Goal: Transaction & Acquisition: Book appointment/travel/reservation

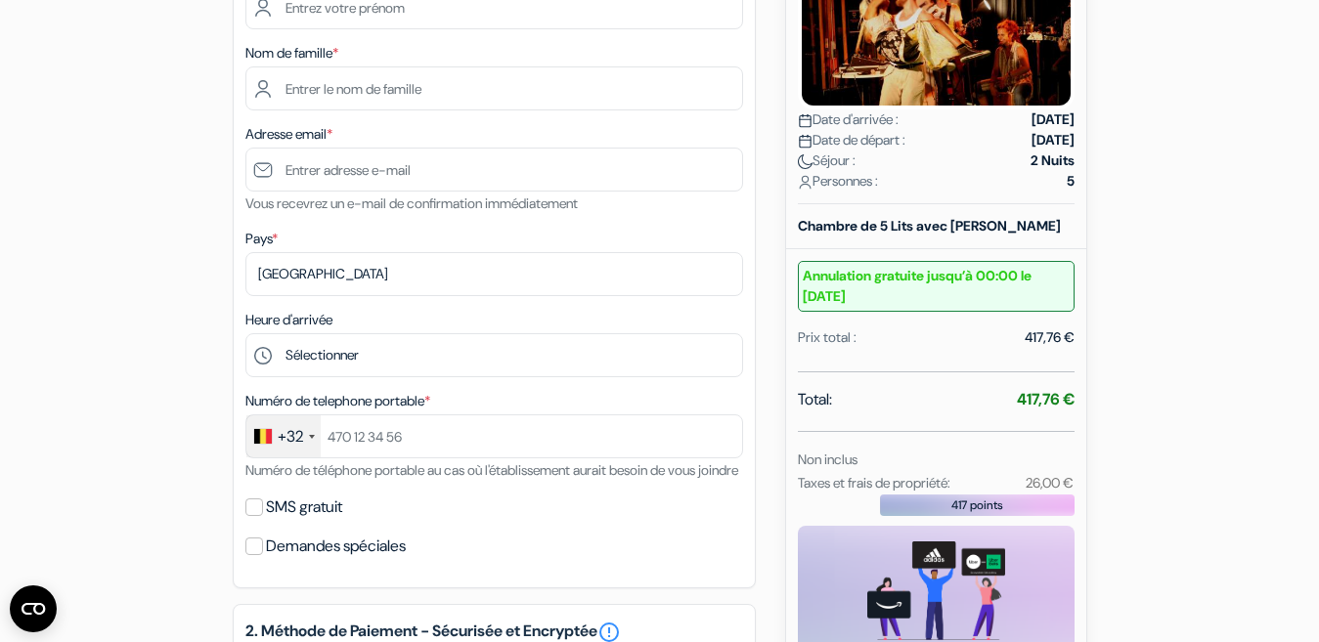
scroll to position [353, 0]
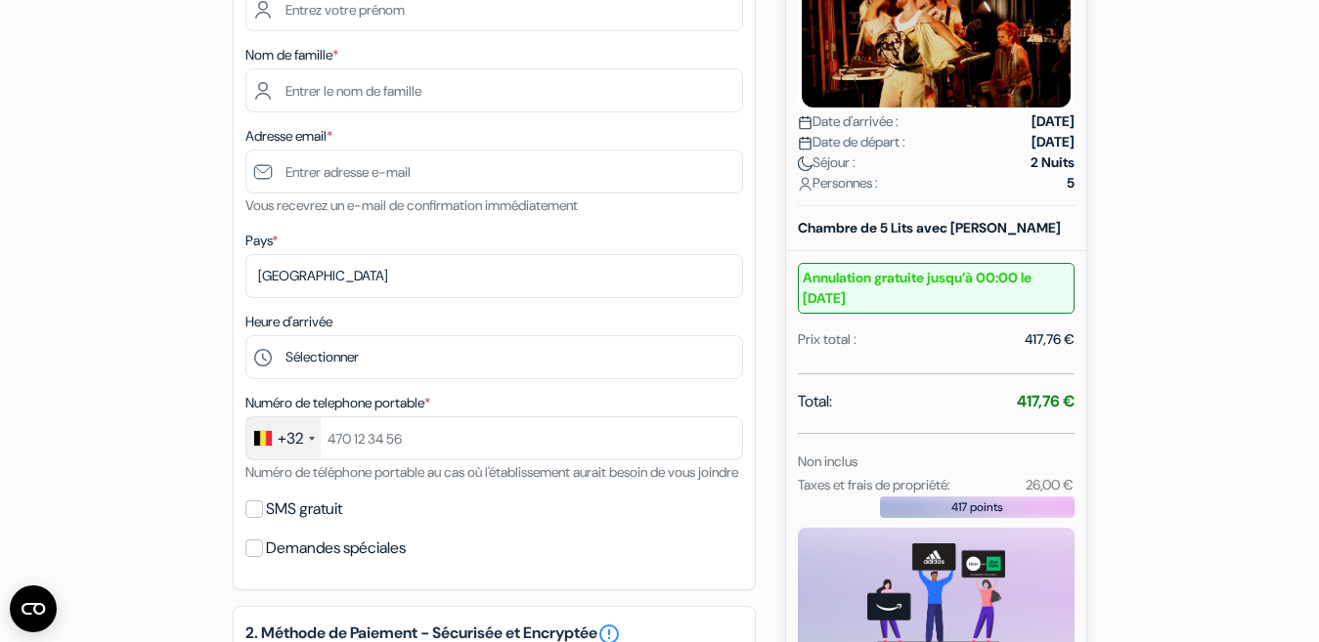
drag, startPoint x: 1313, startPoint y: 344, endPoint x: 1319, endPoint y: 357, distance: 14.0
click at [1318, 356] on html "Langue [GEOGRAPHIC_DATA] [GEOGRAPHIC_DATA] [GEOGRAPHIC_DATA]" at bounding box center [659, 455] width 1319 height 1616
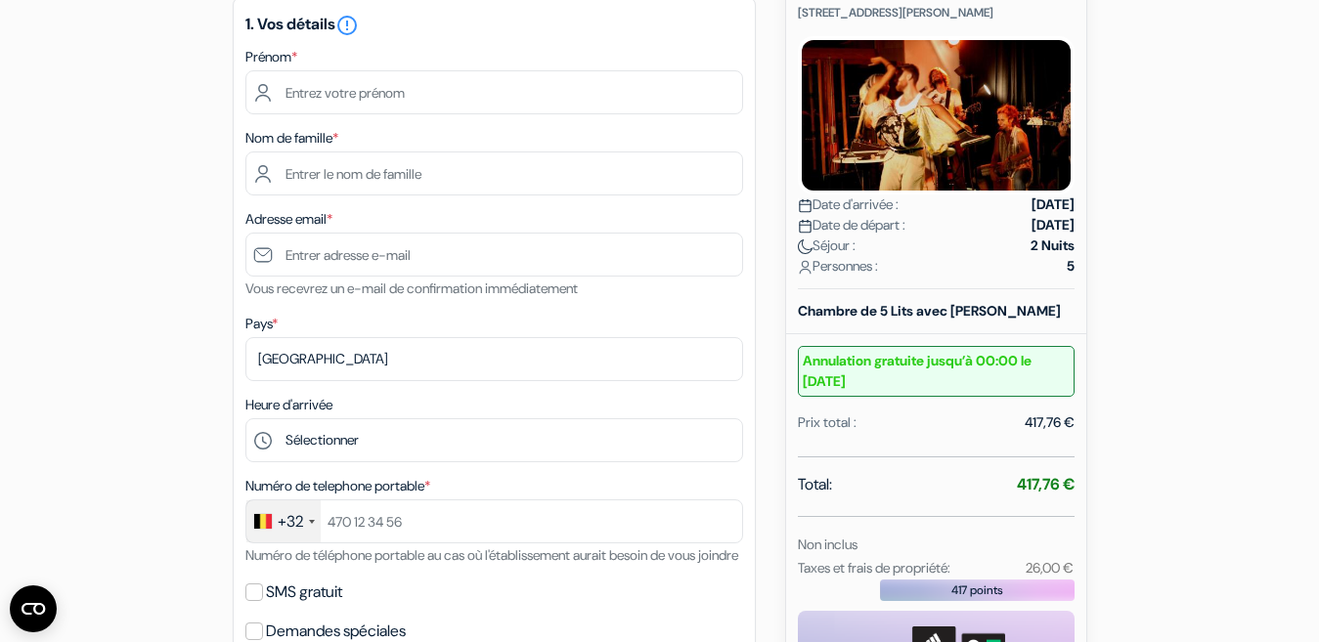
scroll to position [273, 0]
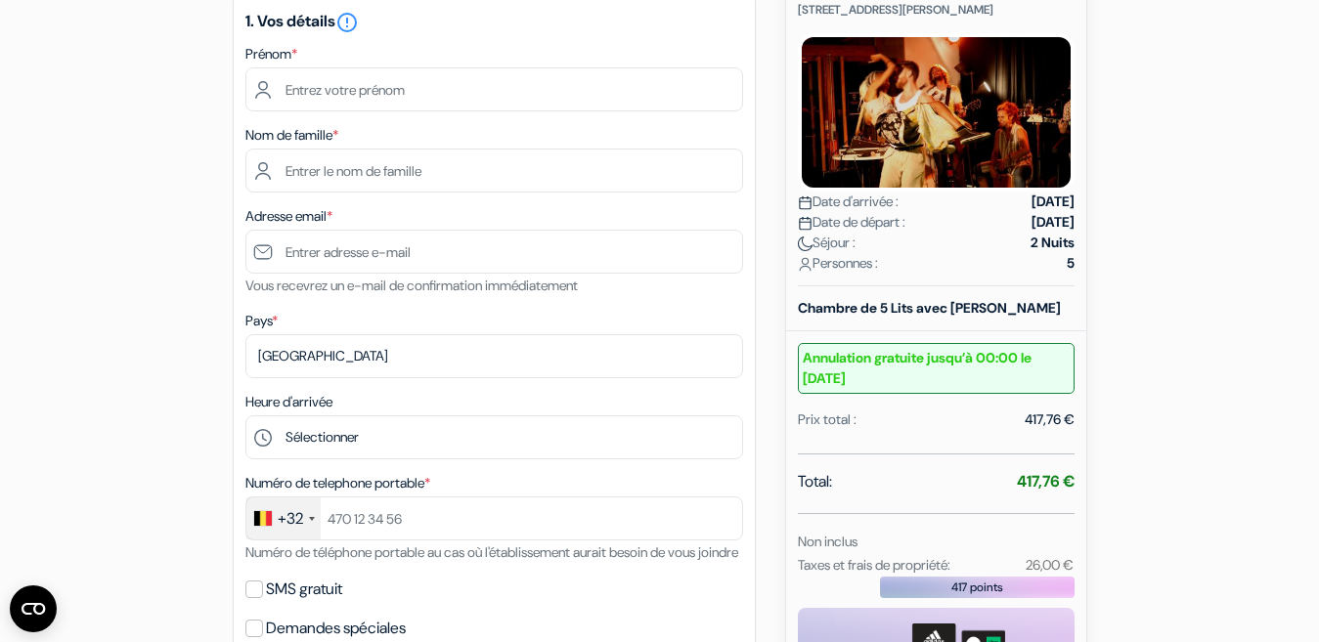
drag, startPoint x: 1289, startPoint y: 340, endPoint x: 1286, endPoint y: 323, distance: 17.8
click at [1286, 323] on form "Départ add_box Auberge de Jeunesse HI Paris [PERSON_NAME] [STREET_ADDRESS][PERS…" at bounding box center [659, 502] width 1319 height 1400
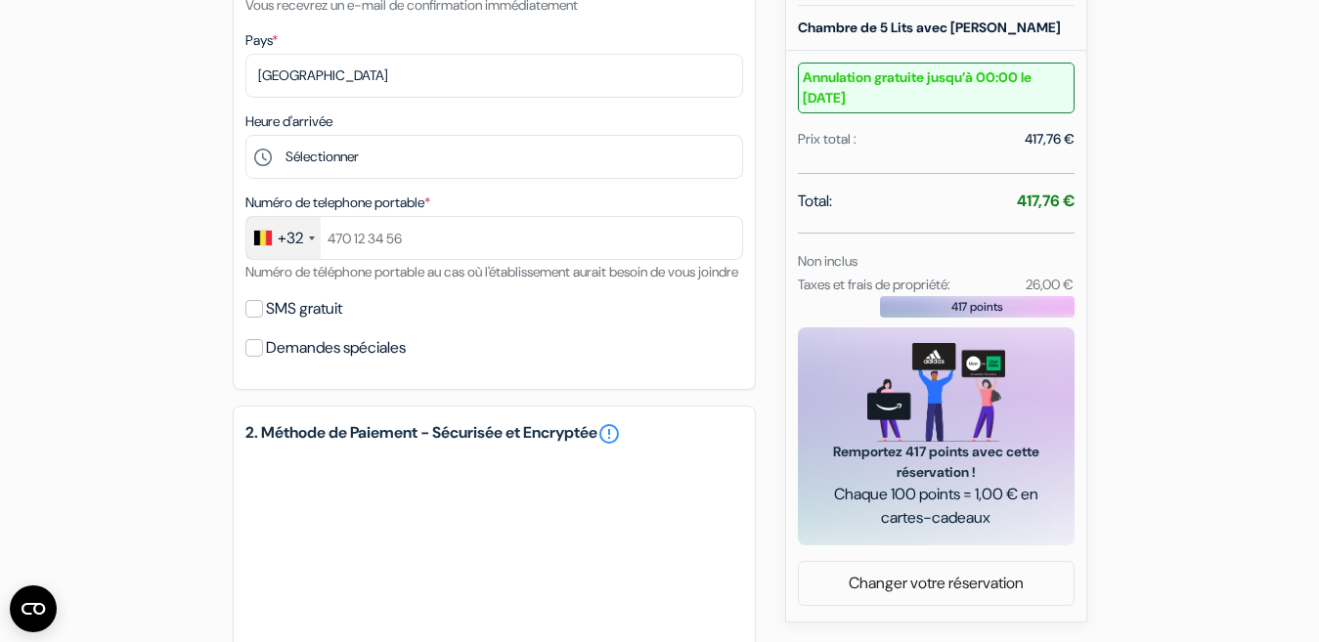
scroll to position [543, 0]
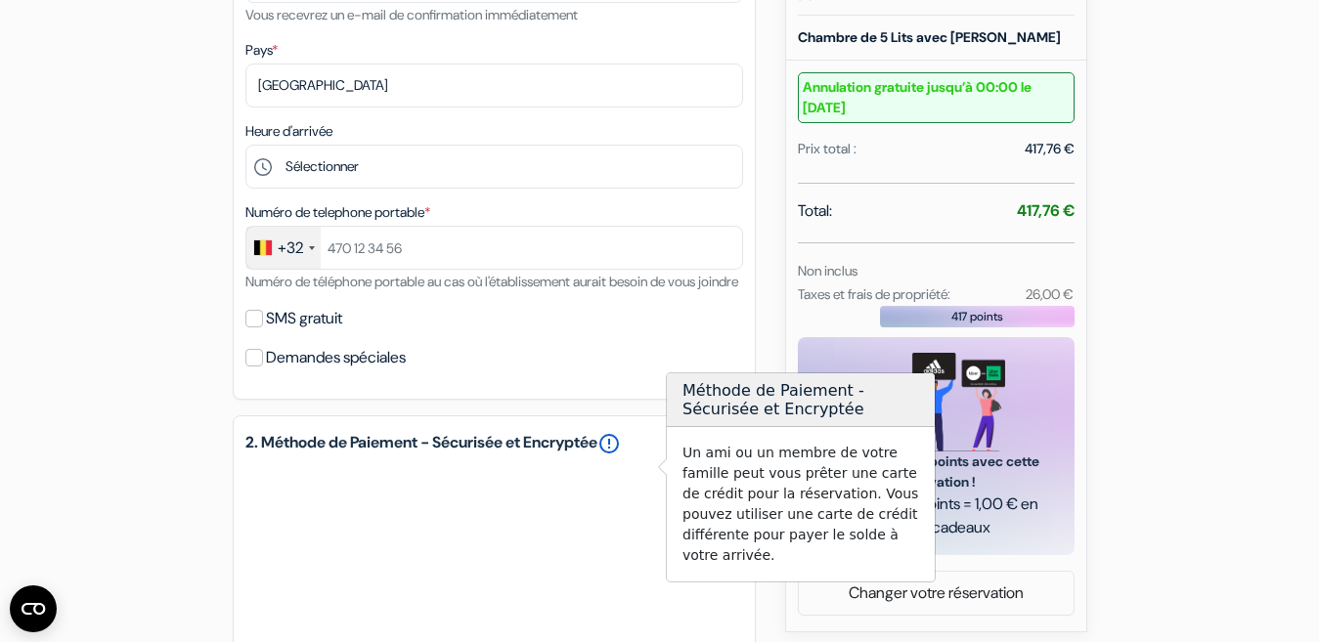
click at [621, 455] on link "error_outline" at bounding box center [608, 443] width 23 height 23
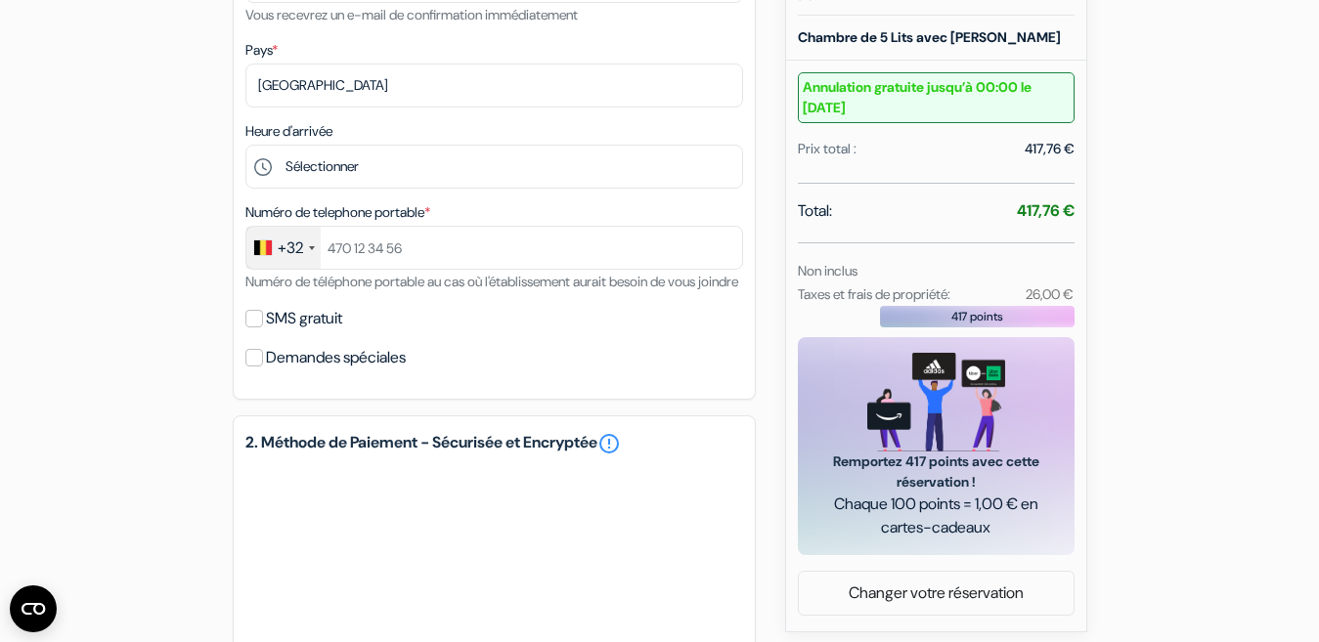
click at [605, 427] on div "Réservez plus vite en vous connectant 1. Vos détails error_outline Prénom * Nom…" at bounding box center [494, 306] width 523 height 1345
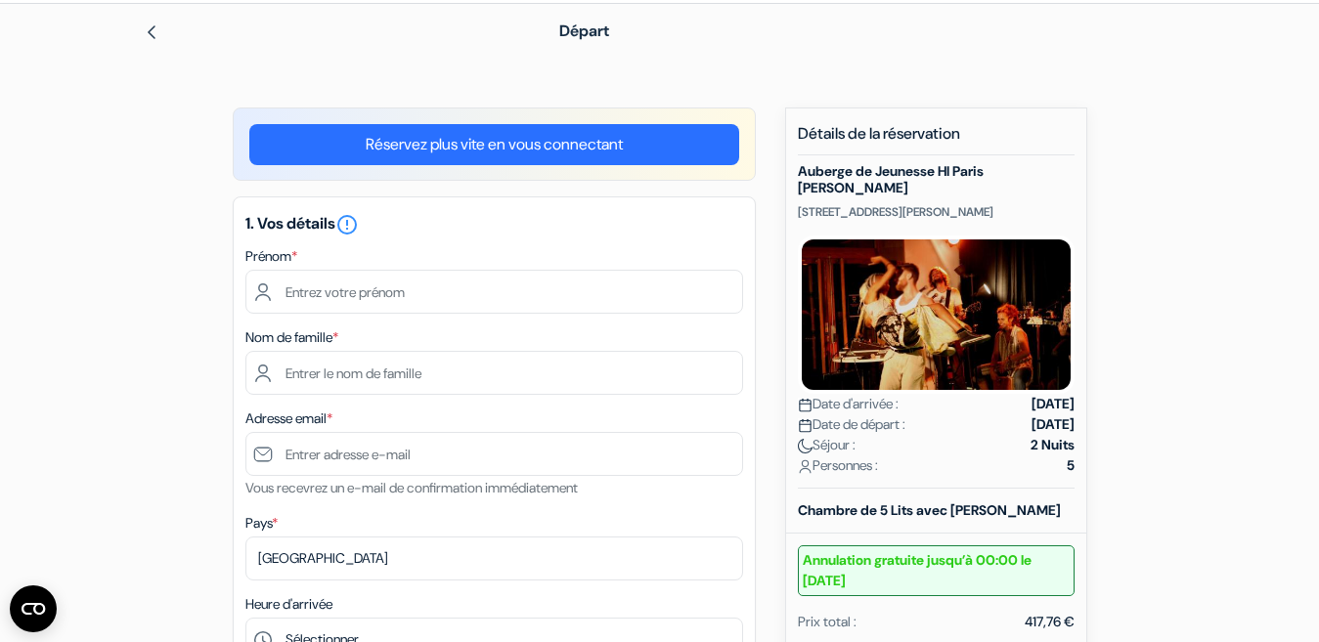
scroll to position [101, 0]
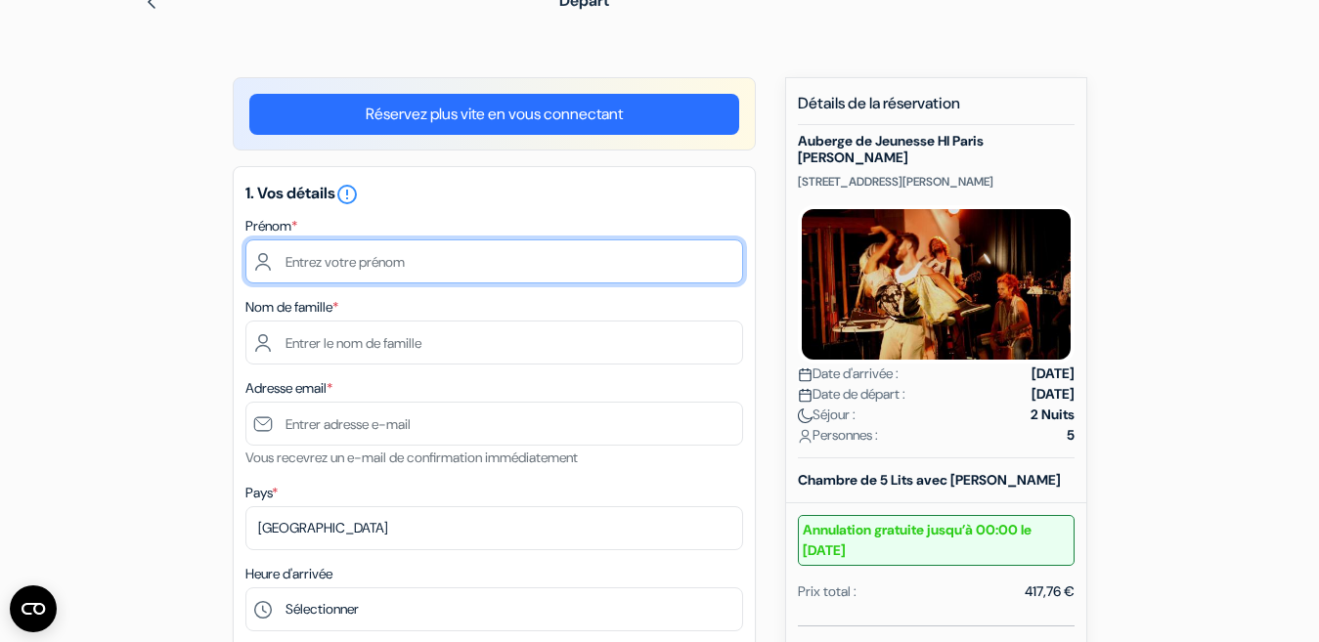
click at [535, 277] on input "text" at bounding box center [494, 261] width 498 height 44
type input "[PERSON_NAME]"
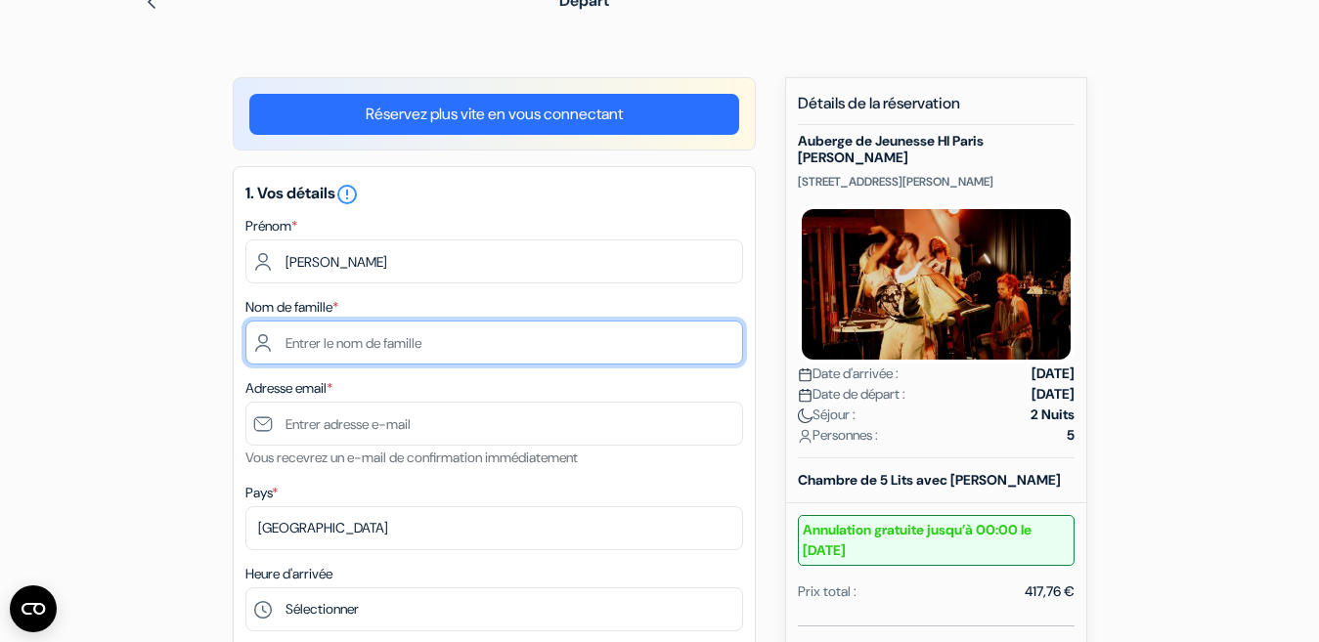
click at [365, 349] on input "text" at bounding box center [494, 343] width 498 height 44
type input "NADER"
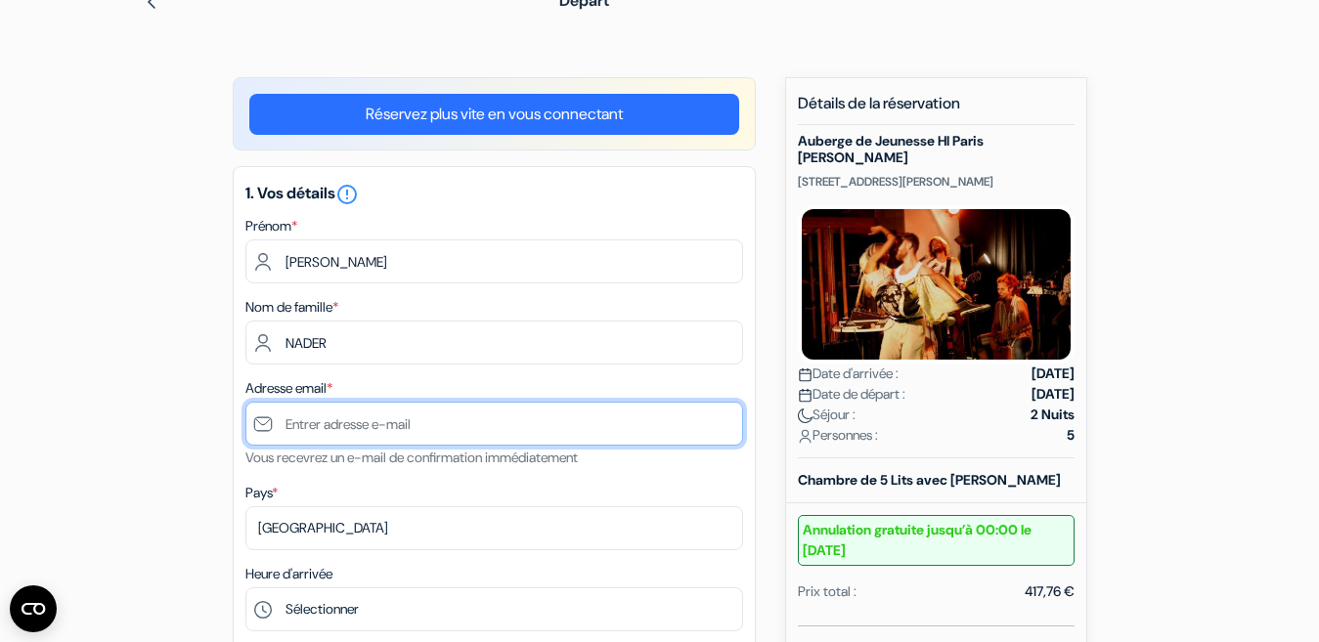
click at [382, 435] on input "text" at bounding box center [494, 424] width 498 height 44
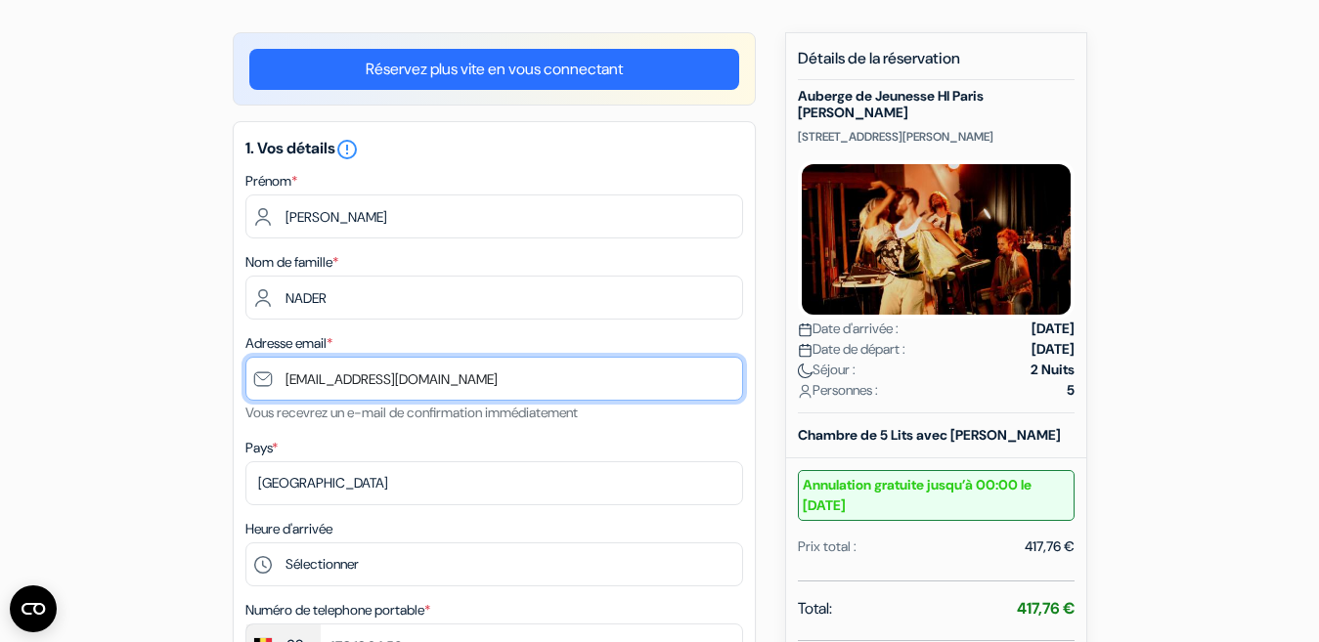
scroll to position [184, 0]
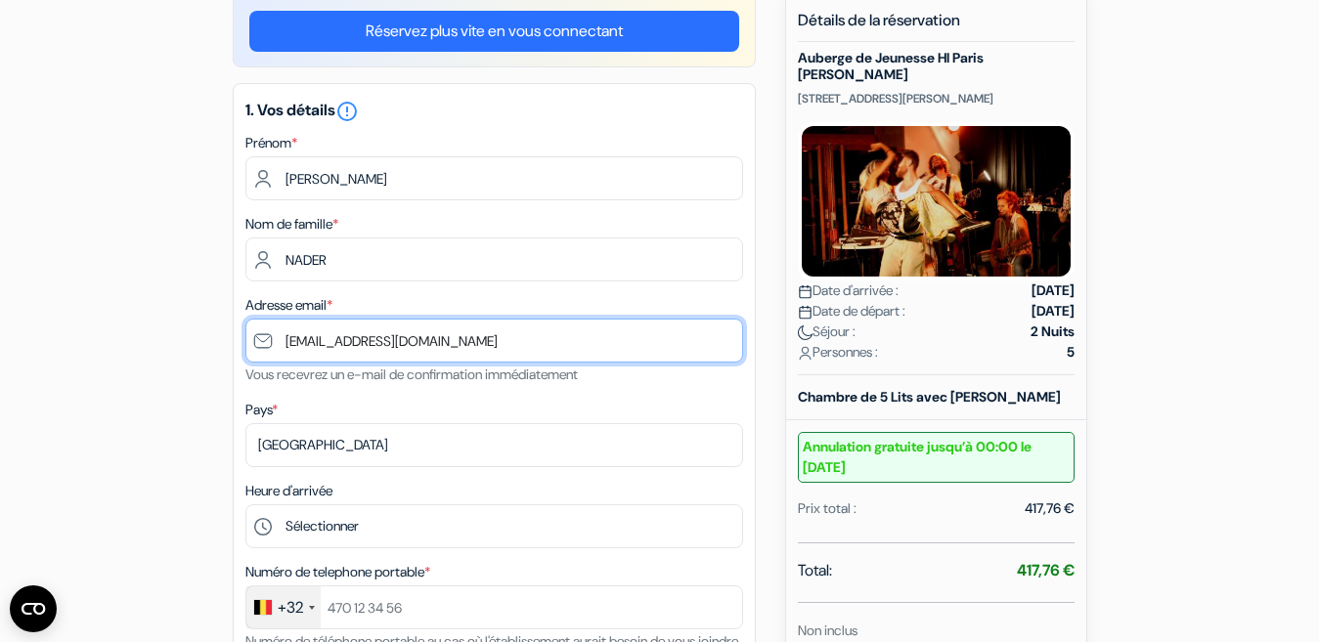
type input "[EMAIL_ADDRESS][DOMAIN_NAME]"
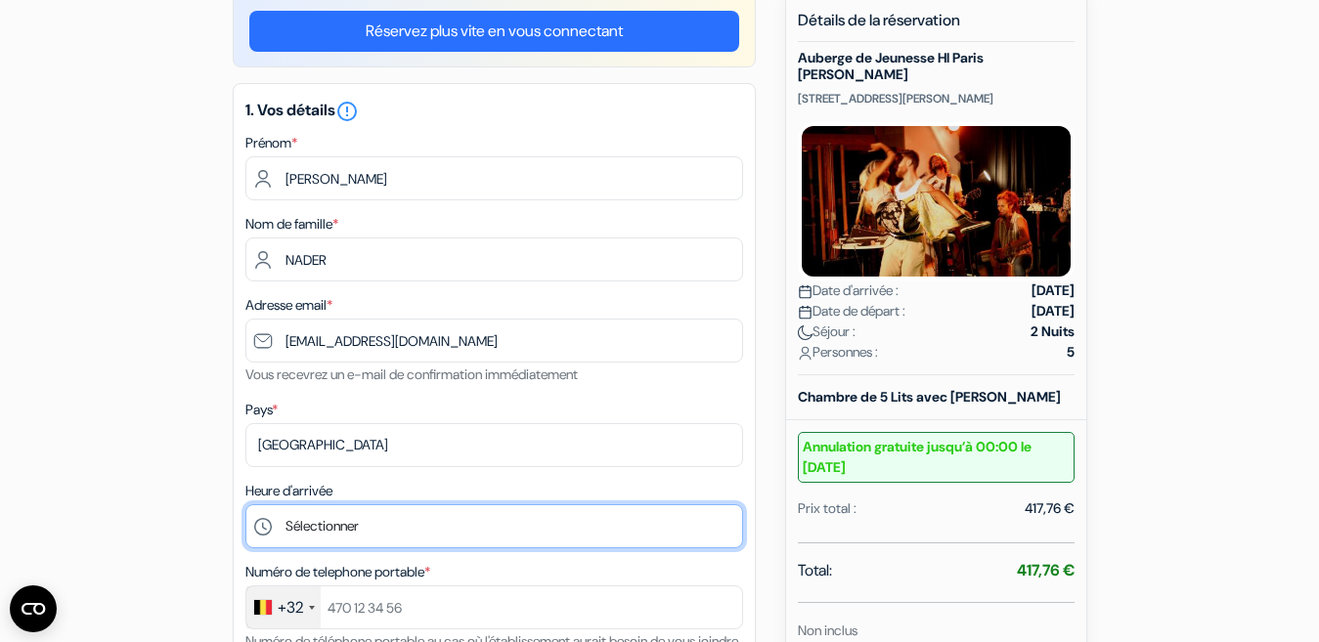
click at [323, 525] on select "Sélectionner 15:00 16:00 17:00 18:00 19:00 20:00 21:00 22:00 23:00 0:00" at bounding box center [494, 526] width 498 height 44
select select "15"
click at [245, 504] on select "Sélectionner 15:00 16:00 17:00 18:00 19:00 20:00 21:00 22:00 23:00 0:00" at bounding box center [494, 526] width 498 height 44
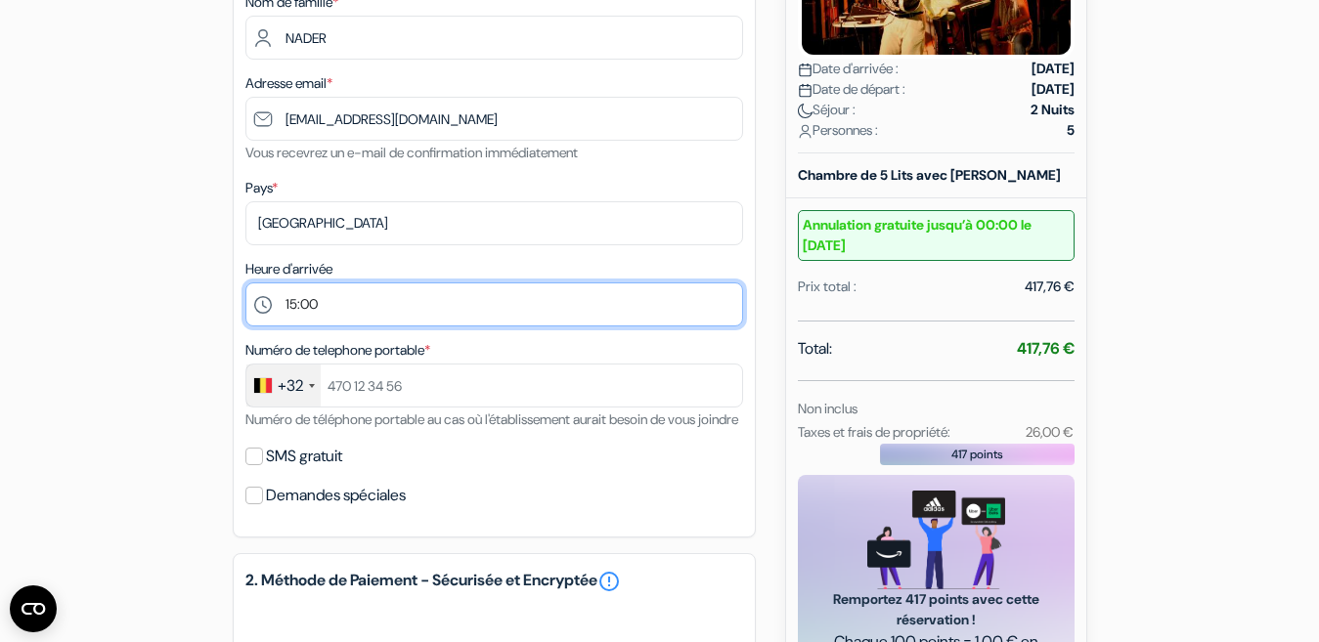
scroll to position [411, 0]
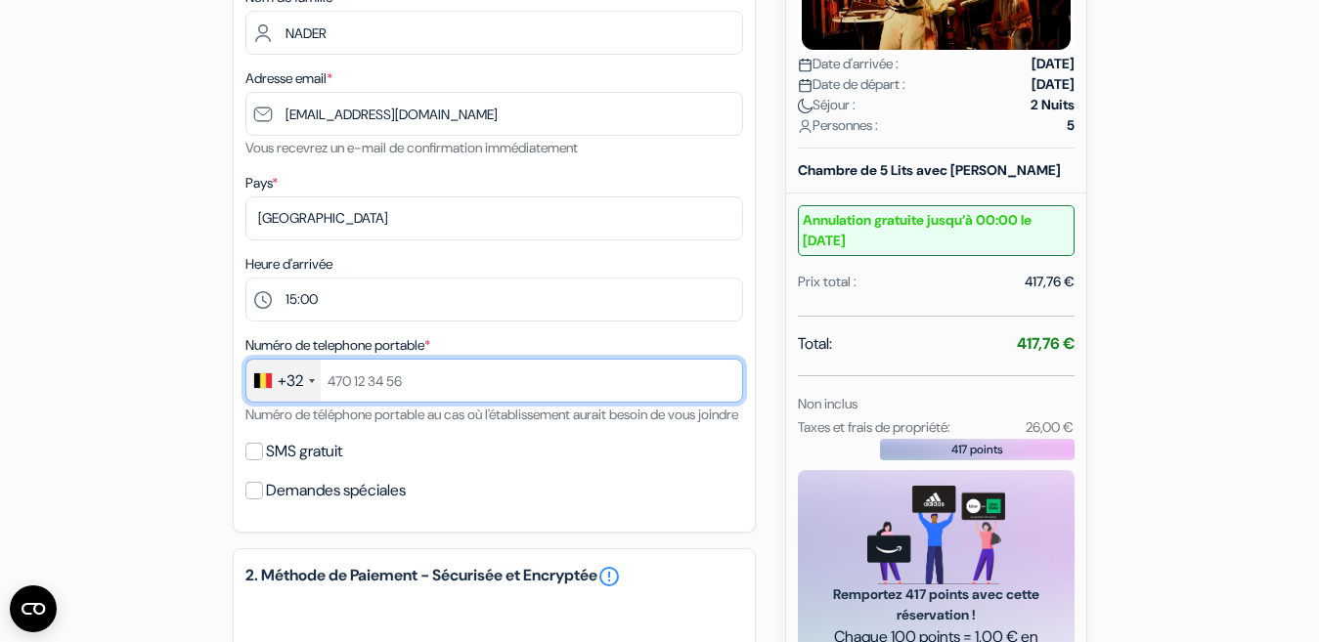
click at [379, 381] on input "text" at bounding box center [494, 381] width 498 height 44
type input "471078541"
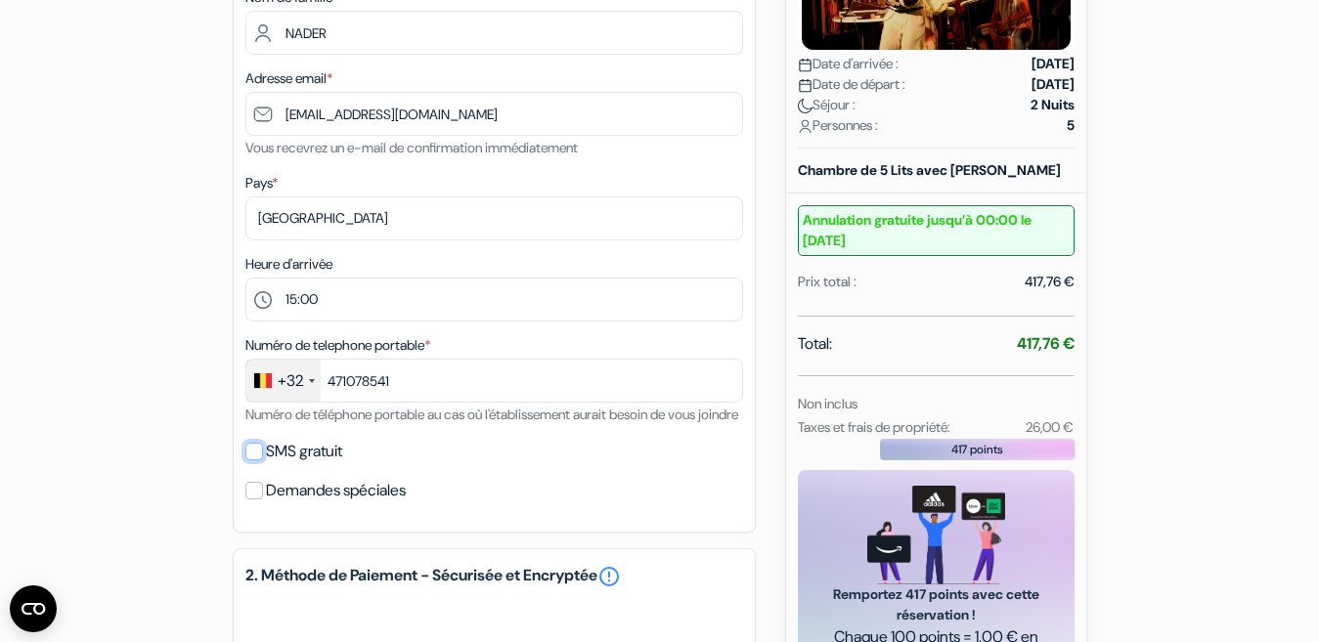
click at [260, 460] on input "SMS gratuit" at bounding box center [254, 452] width 18 height 18
checkbox input "true"
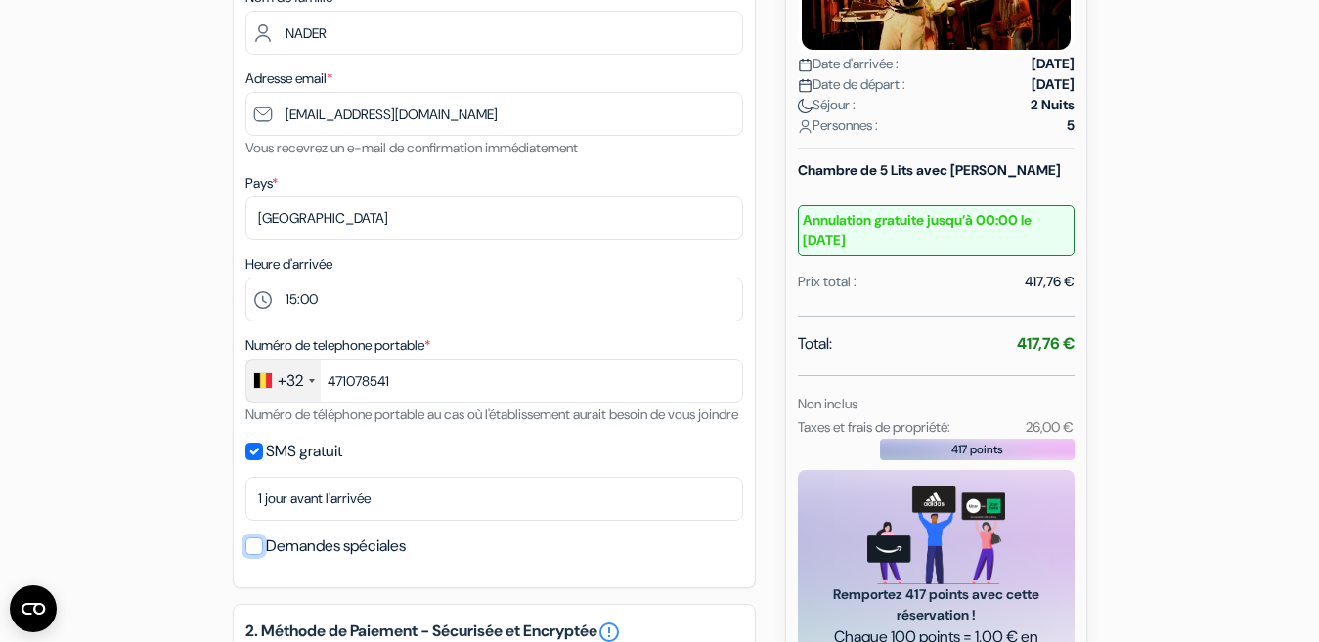
click at [250, 555] on input "Demandes spéciales" at bounding box center [254, 547] width 18 height 18
checkbox input "true"
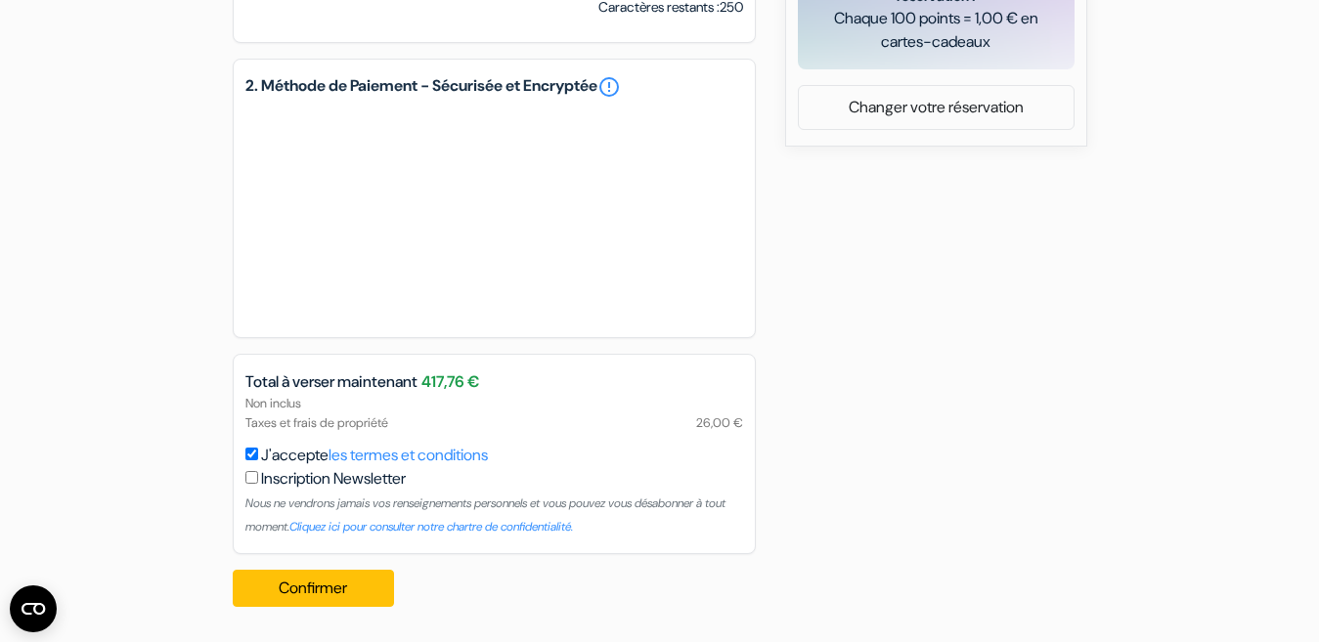
scroll to position [1053, 0]
click at [249, 481] on input "checkbox" at bounding box center [251, 477] width 13 height 13
checkbox input "true"
click at [315, 578] on button "Confirmer Loading..." at bounding box center [314, 588] width 162 height 37
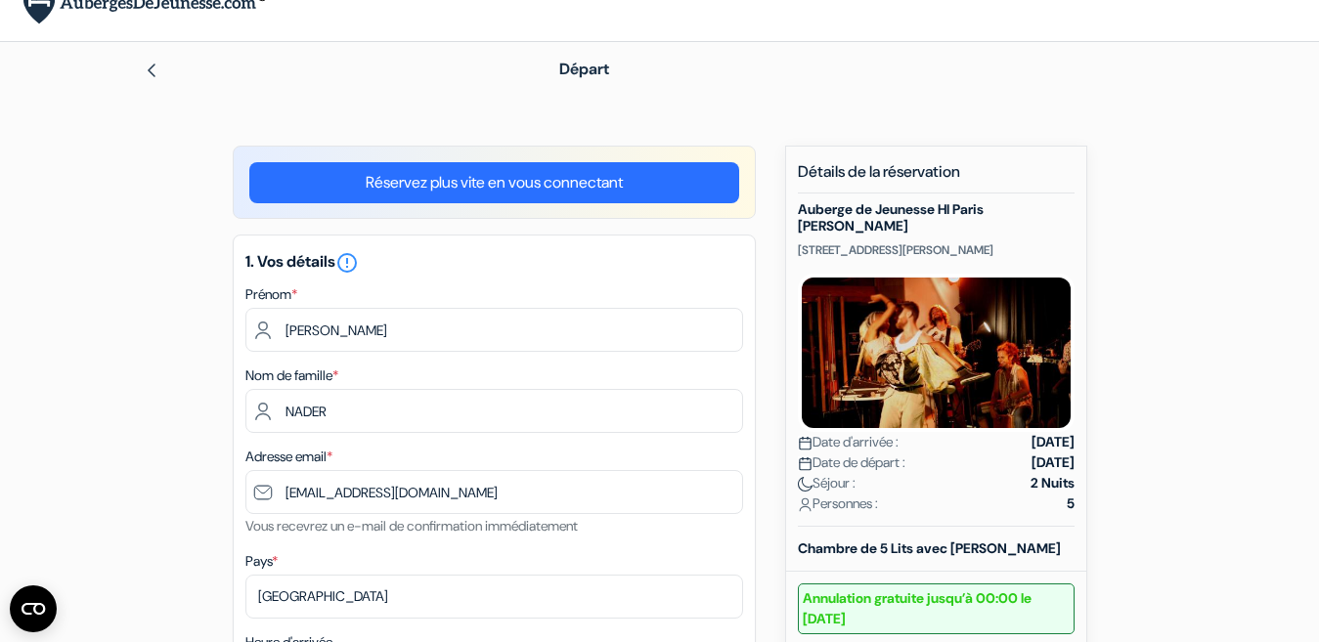
scroll to position [0, 0]
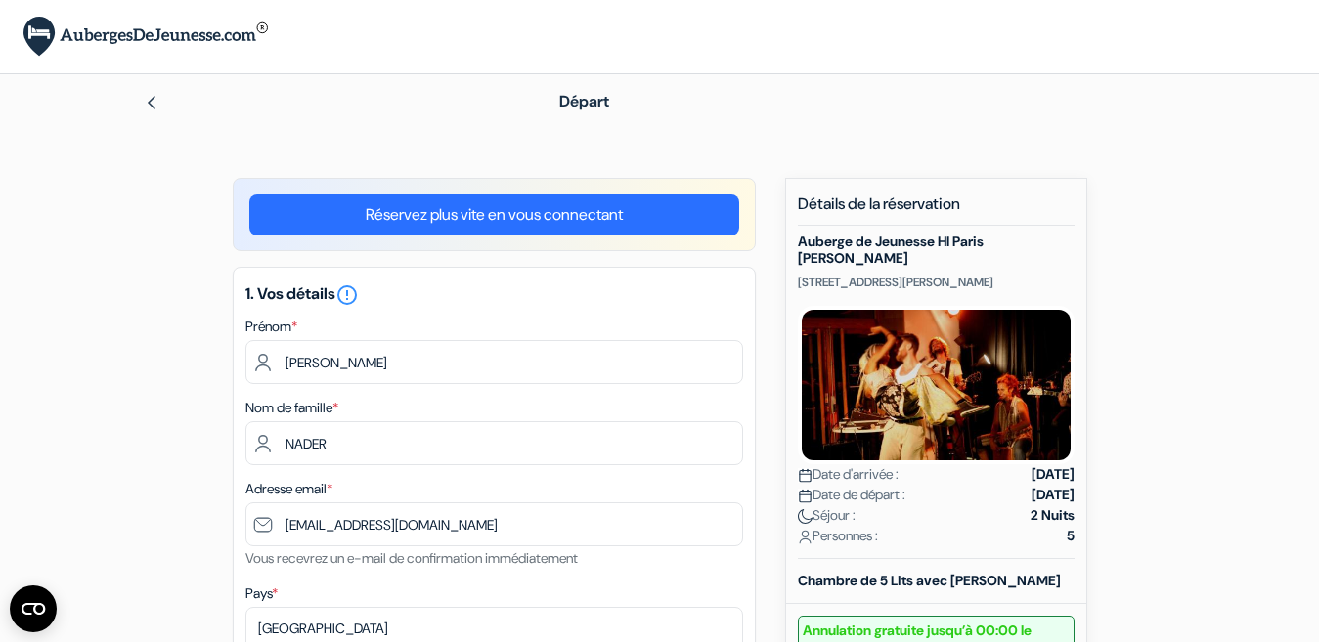
click at [841, 22] on div "× Vous êtes maintenant connecté!" at bounding box center [659, 36] width 1319 height 73
drag, startPoint x: 1296, startPoint y: 143, endPoint x: 1282, endPoint y: 232, distance: 90.0
drag, startPoint x: 1285, startPoint y: 129, endPoint x: 1283, endPoint y: 145, distance: 15.8
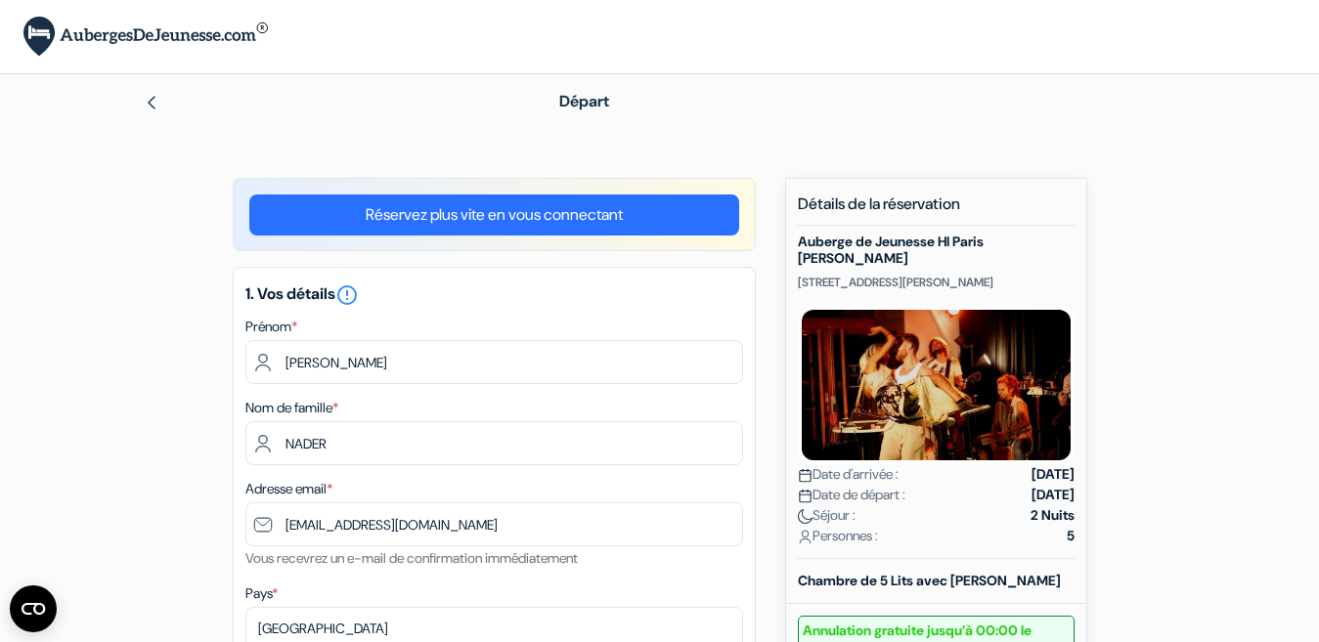
drag, startPoint x: 1283, startPoint y: 145, endPoint x: 1285, endPoint y: 76, distance: 68.4
